Goal: Book appointment/travel/reservation

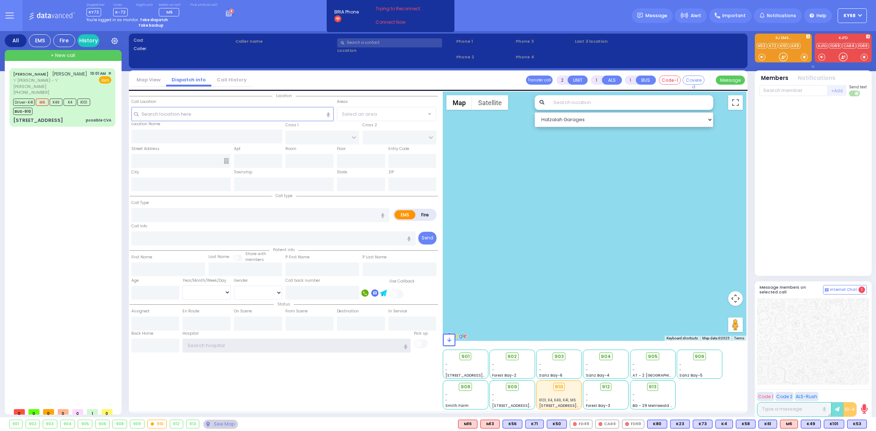
type input "ky68"
click at [226, 11] on icon at bounding box center [230, 12] width 8 height 8
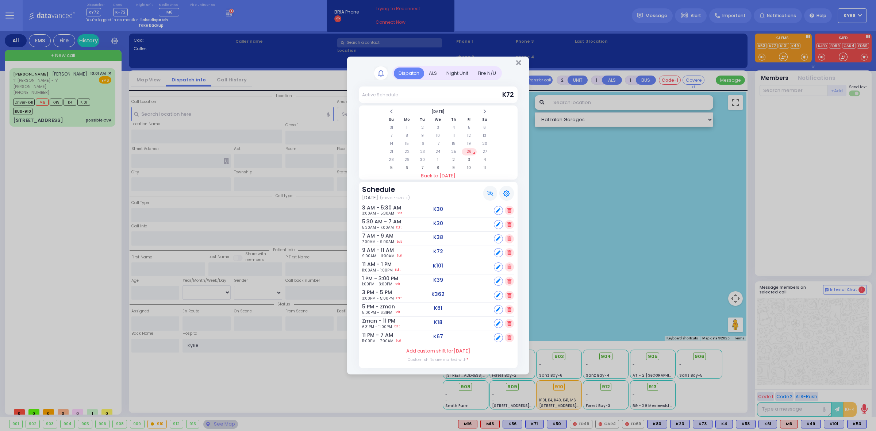
click at [431, 73] on div "ALS" at bounding box center [433, 74] width 18 height 12
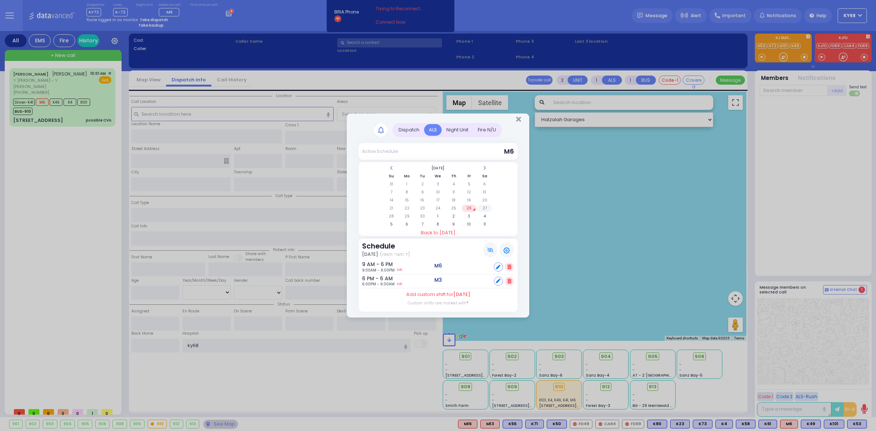
click at [485, 207] on td "27" at bounding box center [484, 208] width 15 height 7
click at [470, 207] on td "26" at bounding box center [469, 208] width 15 height 7
click at [482, 207] on td "27" at bounding box center [484, 208] width 15 height 7
click at [392, 218] on td "28" at bounding box center [391, 216] width 15 height 7
